Goal: Find specific page/section: Find specific page/section

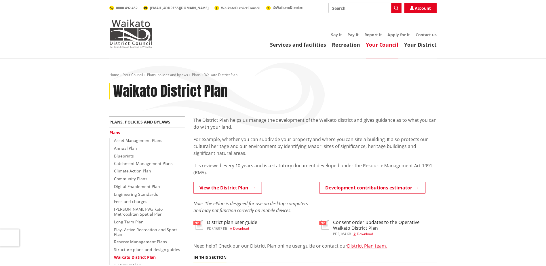
scroll to position [58, 0]
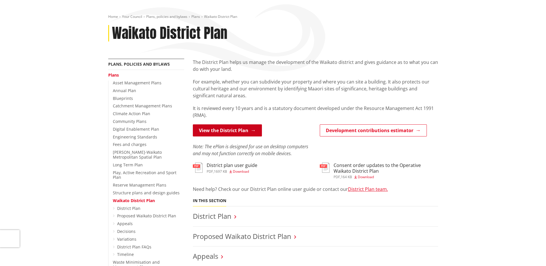
click at [211, 134] on link "View the District Plan" at bounding box center [227, 130] width 69 height 12
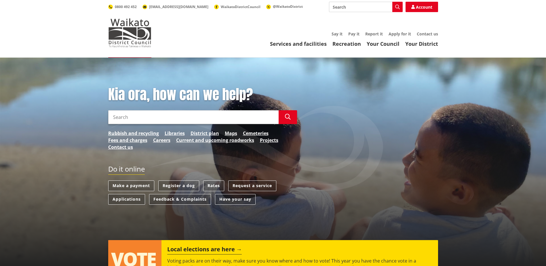
click at [152, 115] on input "Search" at bounding box center [193, 117] width 170 height 14
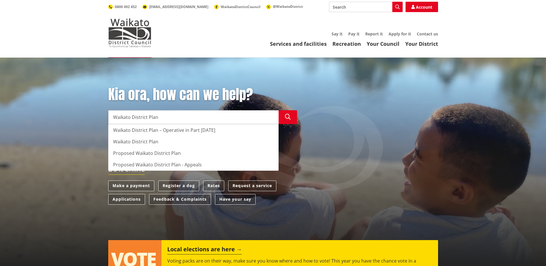
type input "Waikato District Plan"
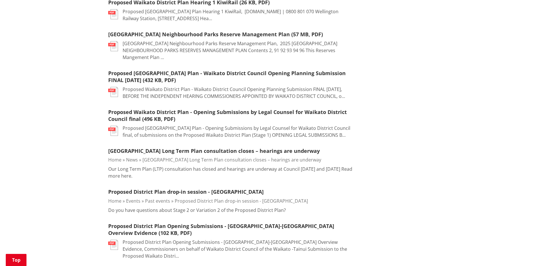
scroll to position [719, 0]
